Goal: Task Accomplishment & Management: Use online tool/utility

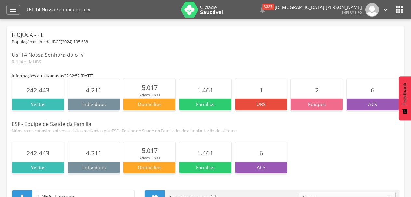
click at [342, 146] on div "242.443 Visitas 4.211 Indivíduos 5.017 Ativos: 1.890 Domicilios 1.461 Famílias …" at bounding box center [205, 158] width 387 height 32
click at [396, 11] on icon "" at bounding box center [399, 10] width 10 height 10
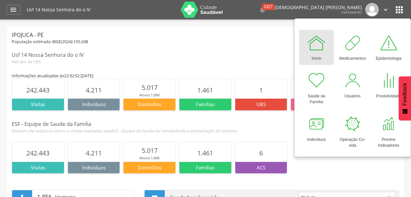
click at [388, 8] on icon "" at bounding box center [385, 9] width 7 height 7
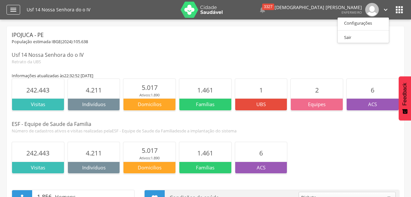
click at [19, 12] on div "" at bounding box center [13, 10] width 14 height 10
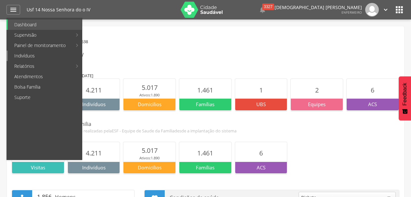
click at [35, 55] on link "Indivíduos" at bounding box center [45, 56] width 74 height 10
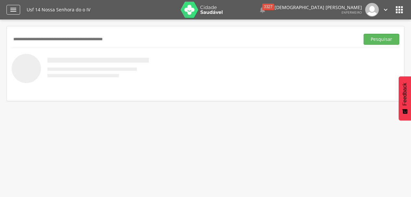
click at [18, 6] on div "" at bounding box center [13, 10] width 14 height 10
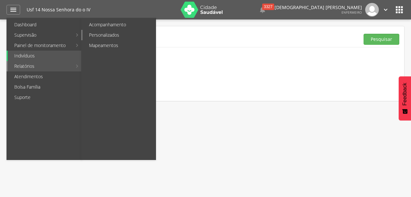
click at [102, 37] on link "Personalizados" at bounding box center [118, 35] width 73 height 10
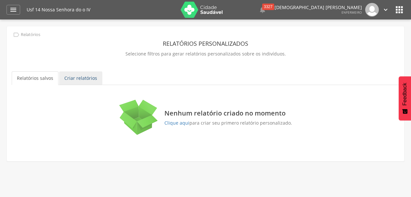
click at [89, 80] on link "Criar relatórios" at bounding box center [80, 78] width 43 height 14
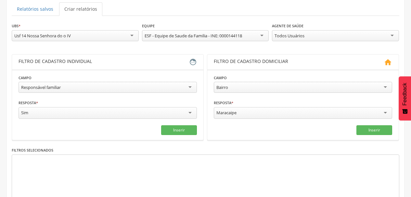
scroll to position [73, 0]
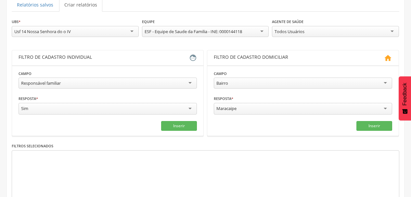
click at [182, 81] on div "Responsável familiar" at bounding box center [108, 83] width 178 height 11
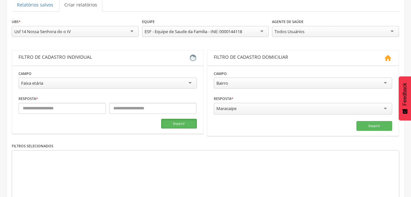
click at [162, 121] on button "Inserir" at bounding box center [179, 124] width 36 height 10
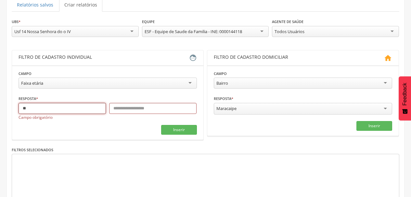
type input "**"
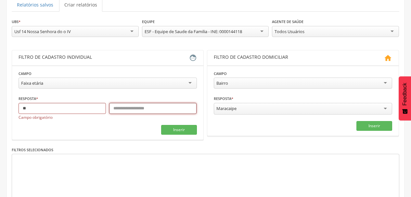
click at [167, 111] on input "text" at bounding box center [152, 108] width 87 height 11
type input "**"
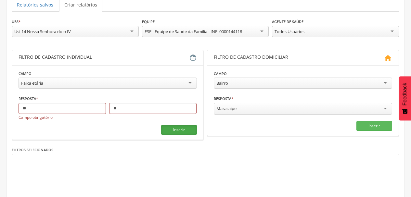
click at [174, 126] on button "Inserir" at bounding box center [179, 130] width 36 height 10
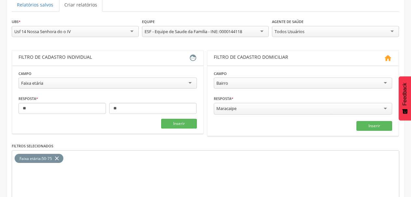
click at [182, 86] on div "Faixa etária" at bounding box center [108, 83] width 178 height 11
click at [170, 127] on button "Inserir" at bounding box center [179, 126] width 36 height 10
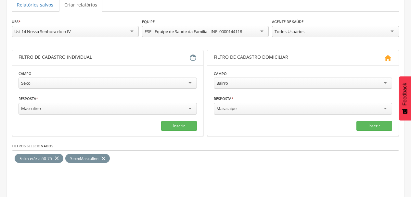
click at [285, 82] on div "Bairro" at bounding box center [303, 83] width 178 height 11
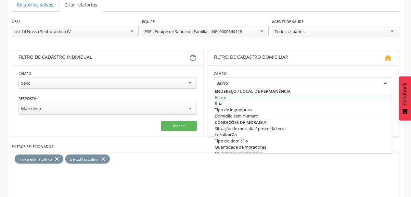
click at [115, 35] on div "Usf 14 Nossa Senhora do o IV" at bounding box center [75, 31] width 127 height 11
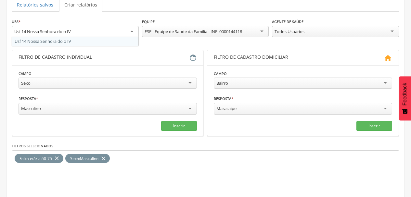
click at [115, 35] on div "Usf 14 Nossa Senhora do o IV" at bounding box center [75, 32] width 127 height 12
click at [162, 35] on div "ESF - Equipe de Saude da Familia - INE: 0000144118" at bounding box center [205, 31] width 127 height 11
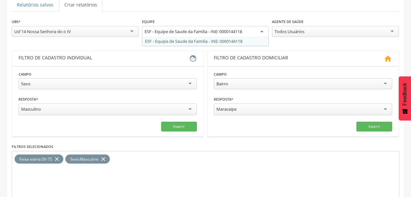
click at [291, 32] on div "Todos Usuários" at bounding box center [289, 32] width 30 height 6
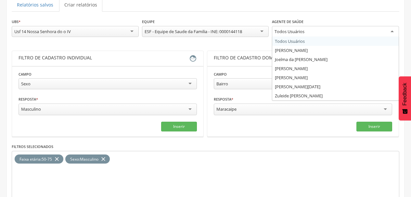
click at [260, 43] on div "**********" at bounding box center [205, 116] width 387 height 197
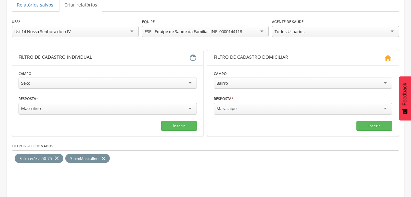
click at [286, 85] on div "Bairro" at bounding box center [303, 83] width 178 height 11
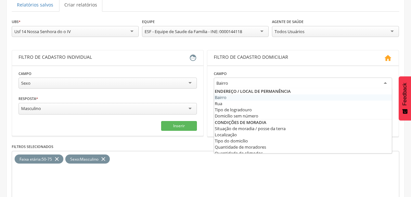
click at [286, 85] on div "Bairro" at bounding box center [303, 84] width 178 height 12
click at [349, 178] on div "Faixa etária : 50-75 close Sexo : Masculino close" at bounding box center [205, 175] width 387 height 49
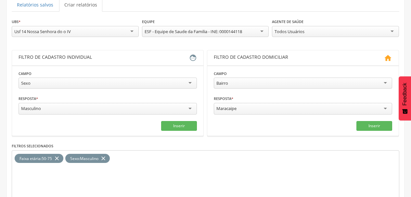
click at [358, 110] on div "Maracaipe" at bounding box center [303, 109] width 178 height 12
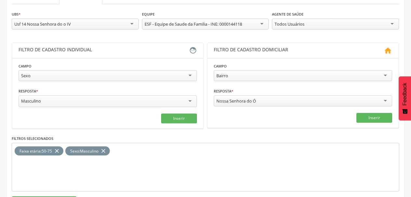
scroll to position [109, 0]
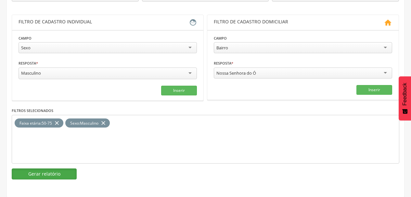
click at [66, 172] on button "Gerar relatório" at bounding box center [44, 174] width 65 height 11
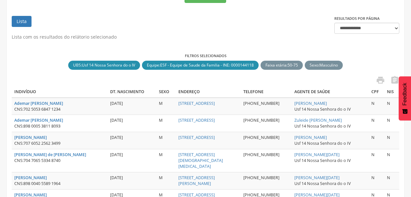
click at [66, 172] on td "[PERSON_NAME] CNS: 898 0040 5589 1964" at bounding box center [60, 180] width 96 height 17
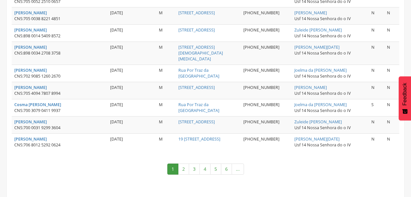
scroll to position [976, 0]
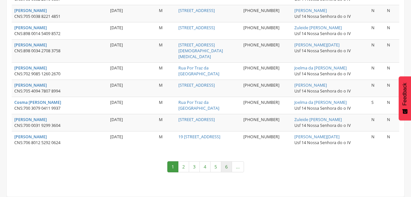
click at [223, 165] on link "6" at bounding box center [226, 166] width 11 height 11
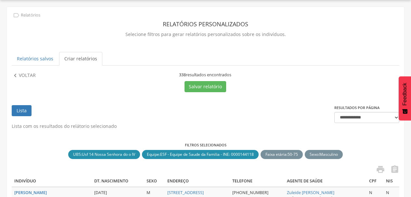
scroll to position [924, 0]
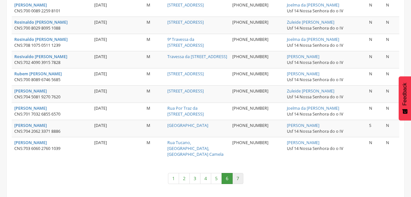
click at [235, 173] on link "7" at bounding box center [237, 178] width 11 height 11
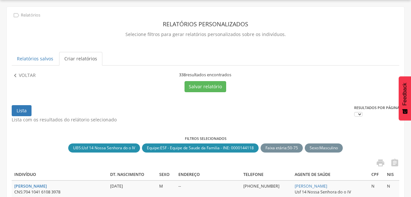
scroll to position [717, 0]
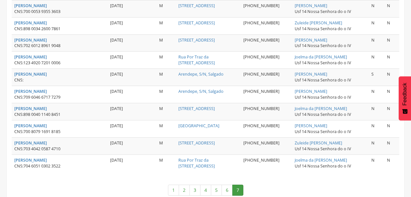
click at [235, 185] on link "7" at bounding box center [237, 190] width 11 height 11
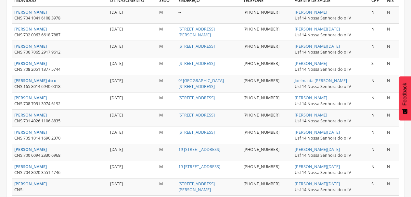
scroll to position [28, 0]
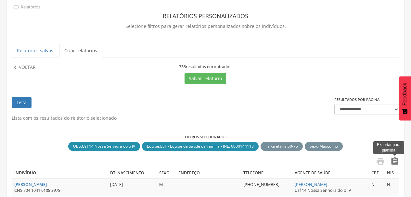
click at [394, 163] on icon "" at bounding box center [394, 161] width 9 height 9
